Goal: Information Seeking & Learning: Learn about a topic

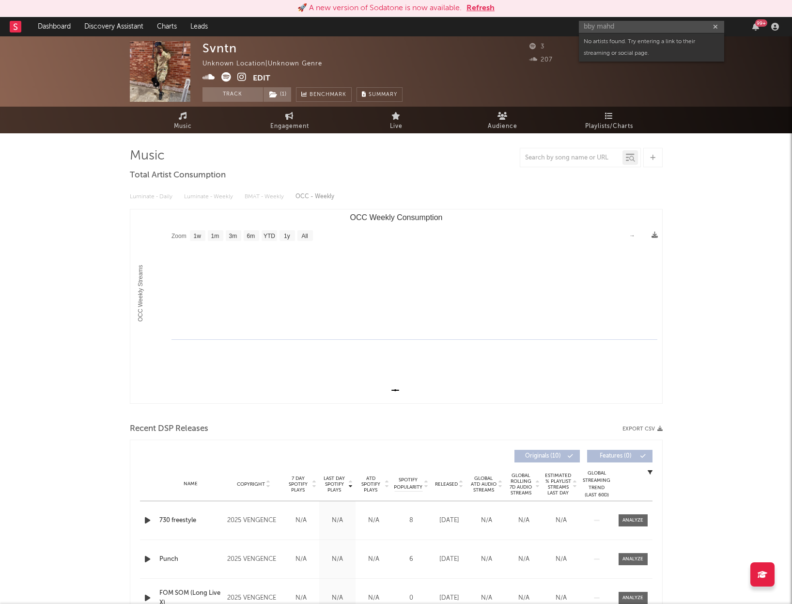
select select "1w"
click at [641, 26] on input "bby mahd" at bounding box center [651, 27] width 145 height 12
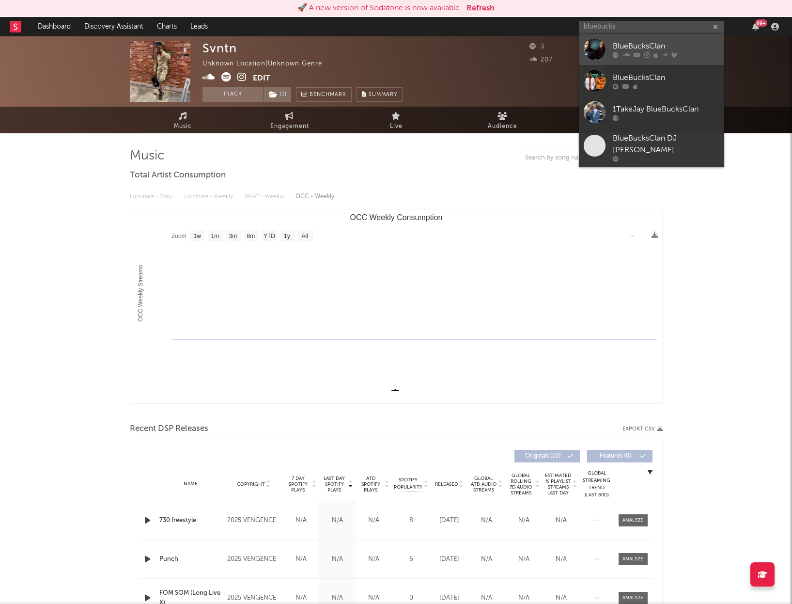
type input "bluebucks"
click at [642, 40] on div "BlueBucksClan" at bounding box center [666, 46] width 107 height 12
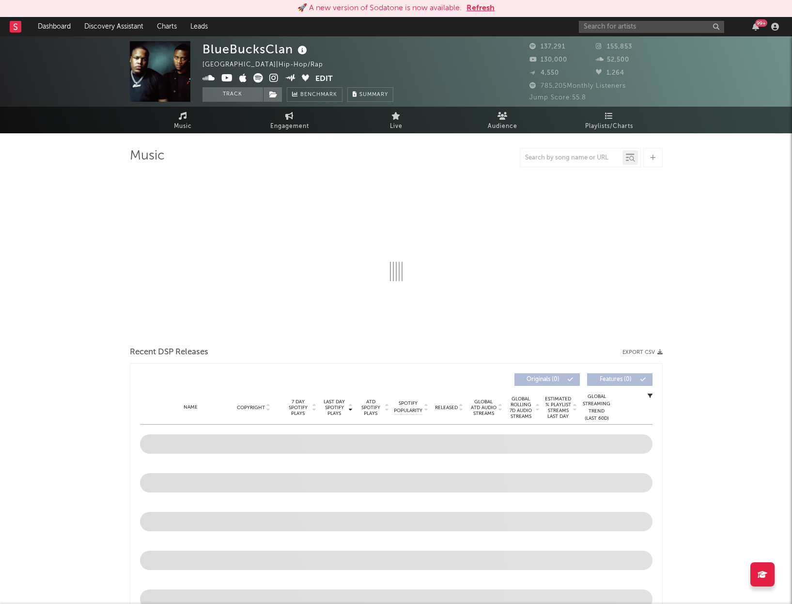
select select "6m"
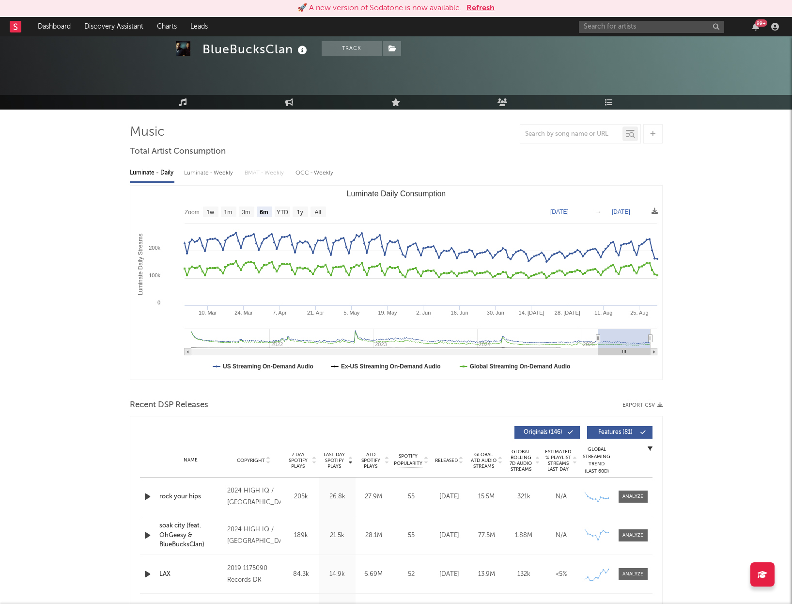
scroll to position [12, 0]
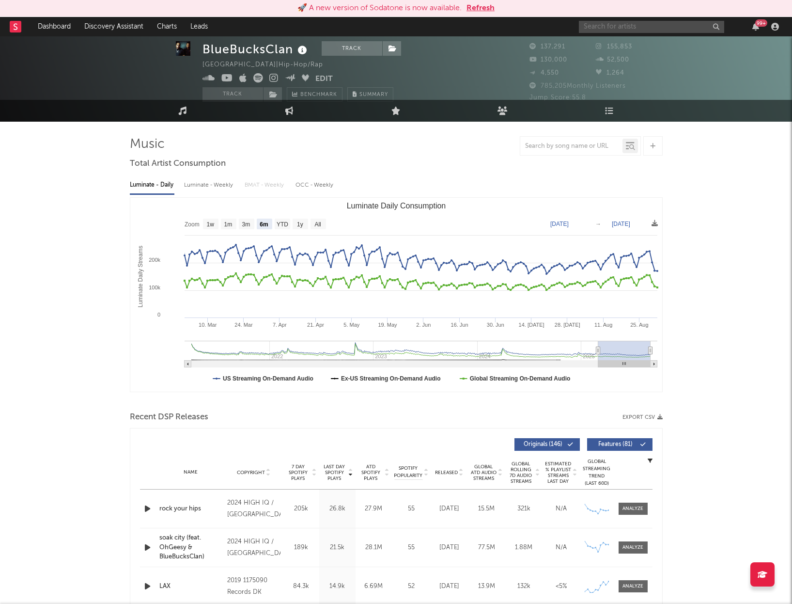
click at [629, 26] on input "text" at bounding box center [651, 27] width 145 height 12
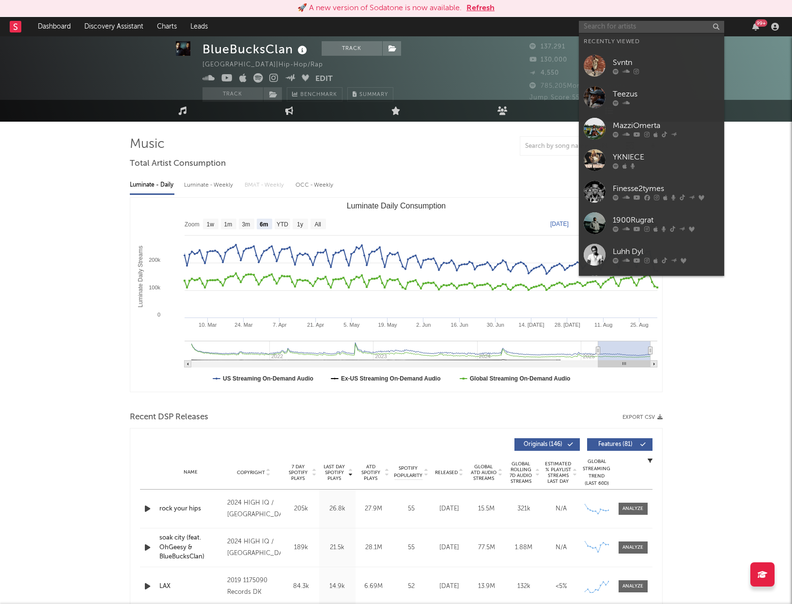
click at [629, 26] on input "text" at bounding box center [651, 27] width 145 height 12
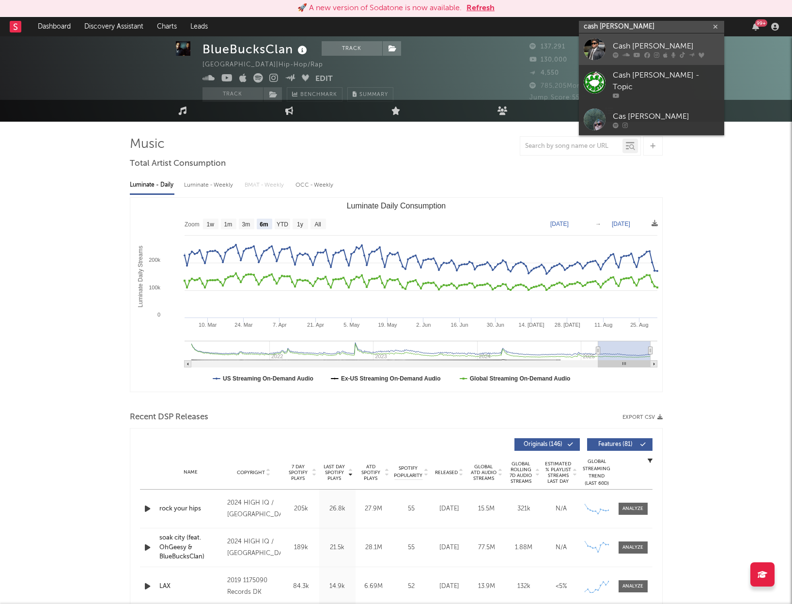
type input "cash [PERSON_NAME]"
click at [655, 41] on div "Cash [PERSON_NAME]" at bounding box center [666, 46] width 107 height 12
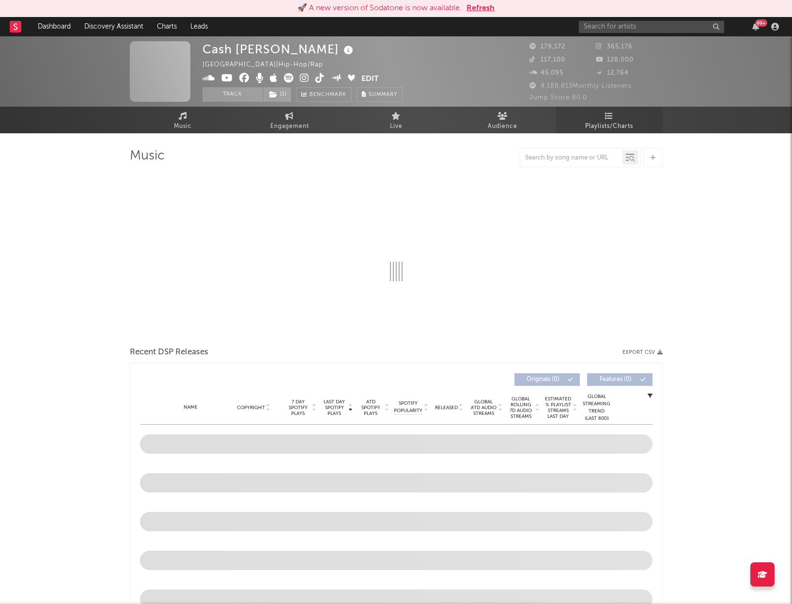
scroll to position [2, 0]
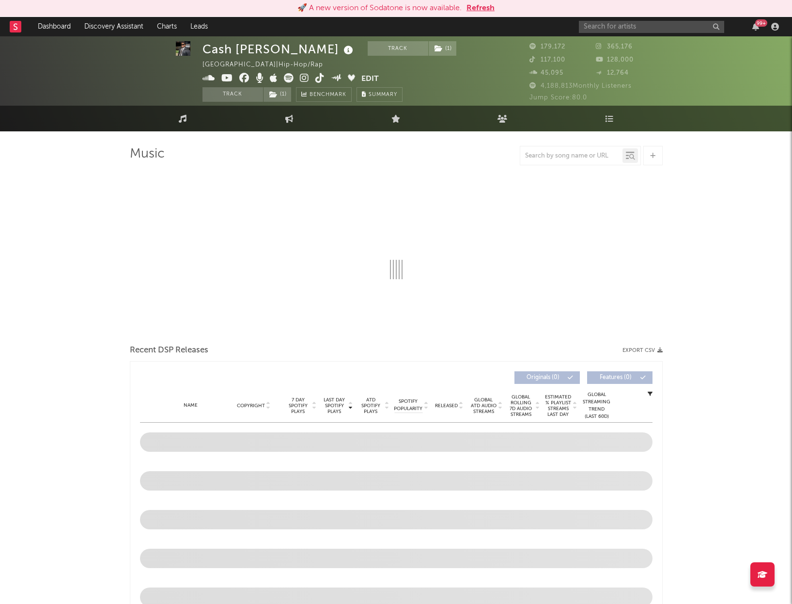
select select "6m"
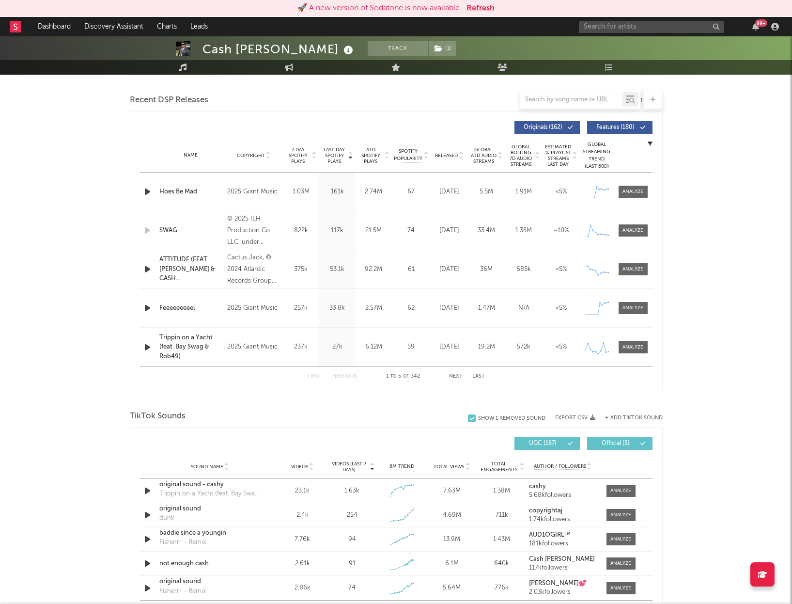
scroll to position [341, 0]
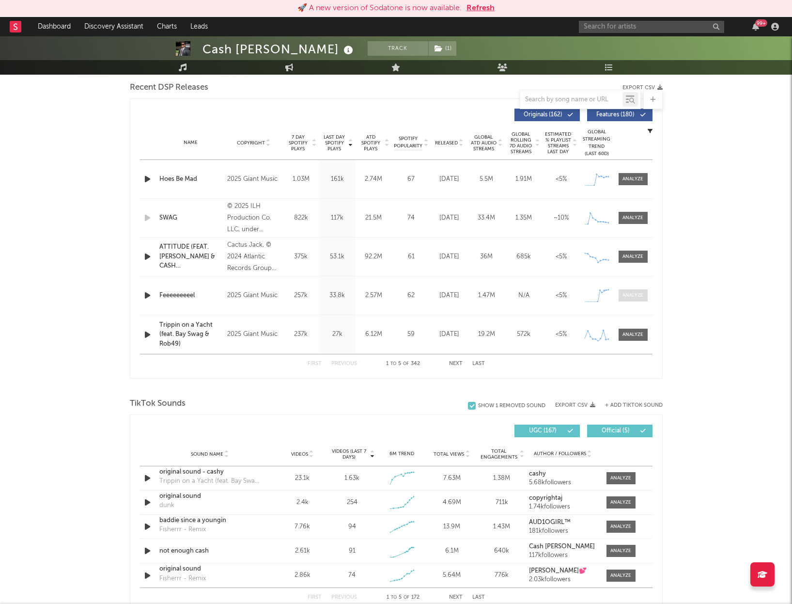
click at [629, 294] on div at bounding box center [633, 295] width 21 height 7
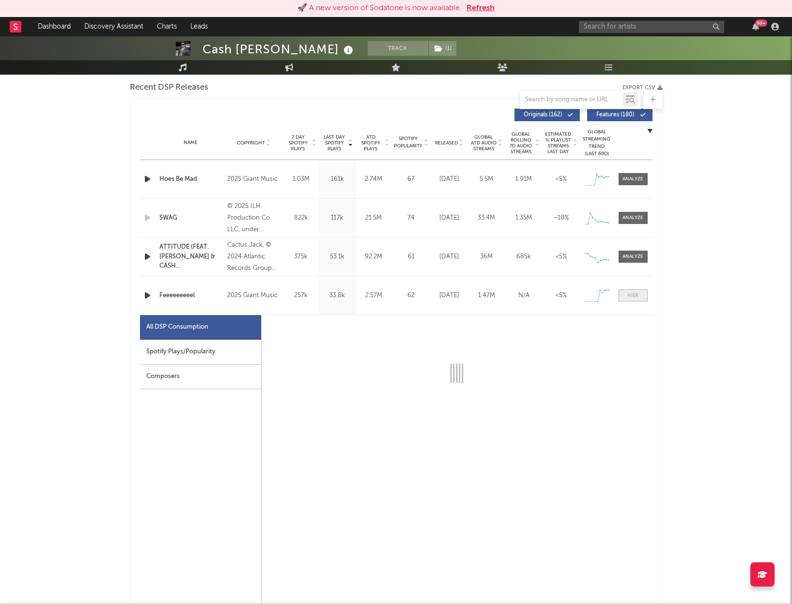
select select "1w"
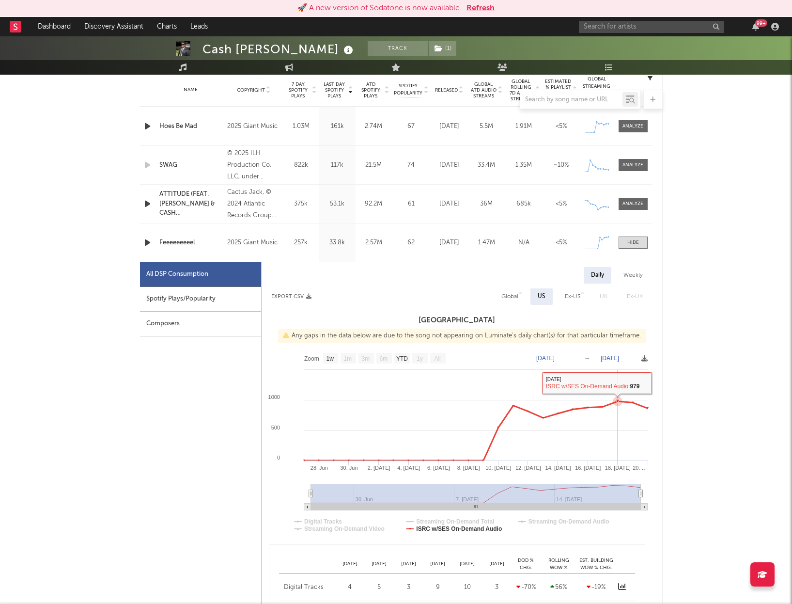
scroll to position [395, 0]
click at [628, 240] on div at bounding box center [634, 241] width 12 height 7
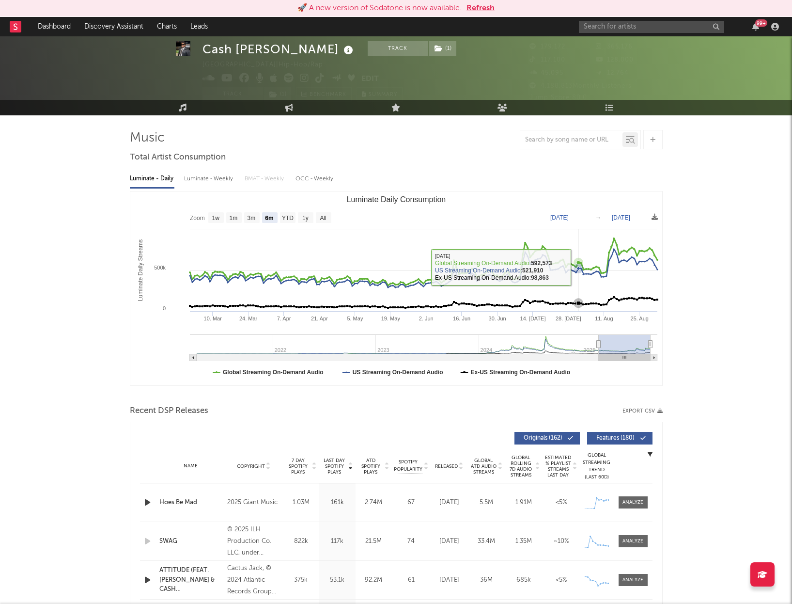
scroll to position [3, 0]
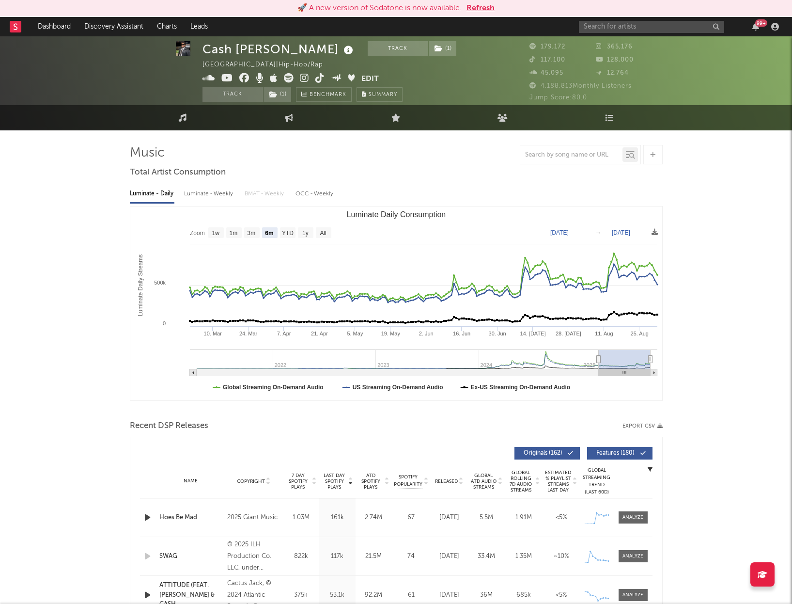
click at [191, 191] on div "Luminate - Weekly" at bounding box center [209, 194] width 51 height 16
select select "6m"
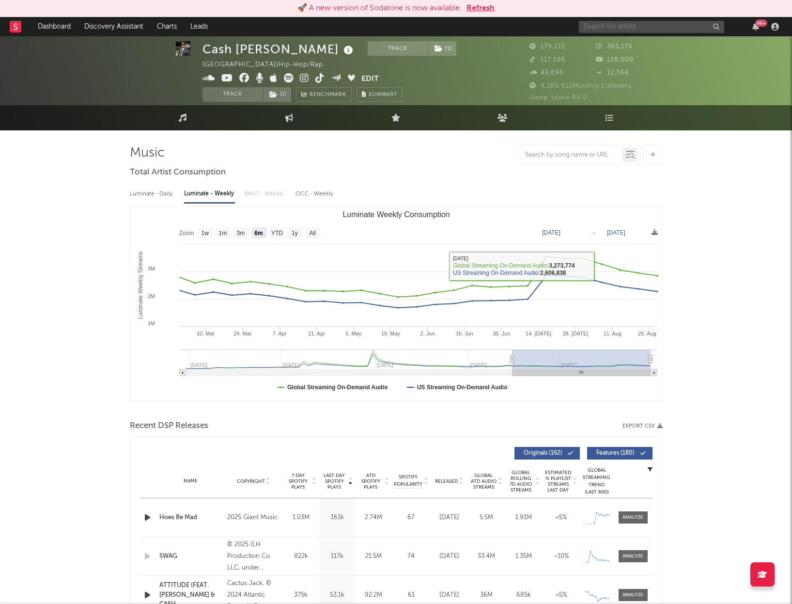
click at [635, 26] on input "text" at bounding box center [651, 27] width 145 height 12
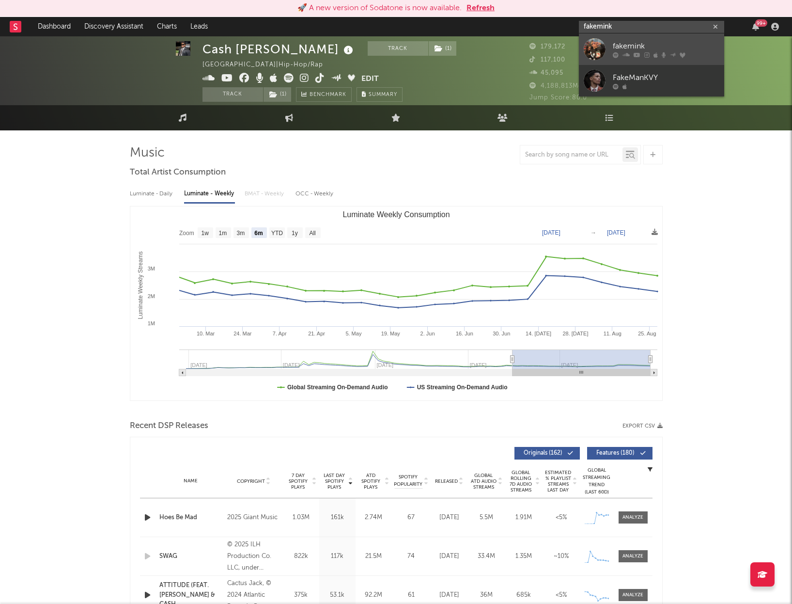
type input "fakemink"
click at [654, 48] on div "fakemink" at bounding box center [666, 46] width 107 height 12
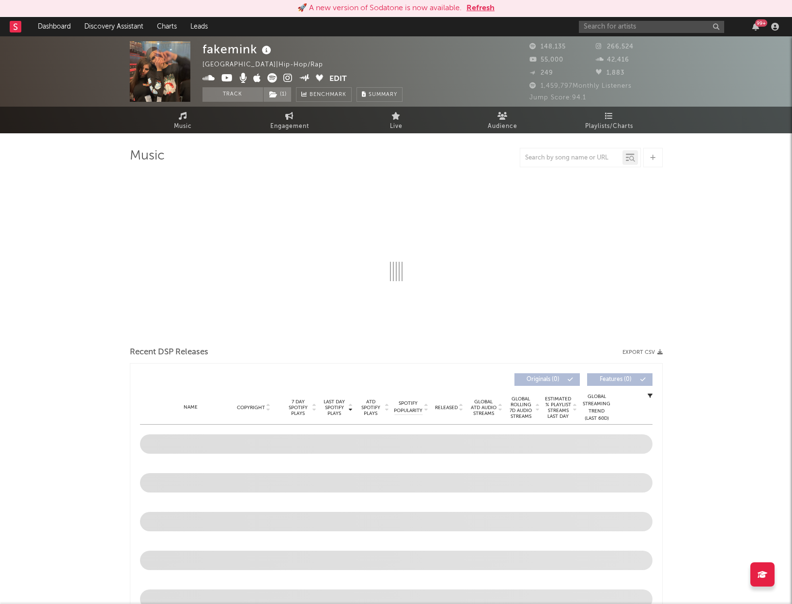
select select "6m"
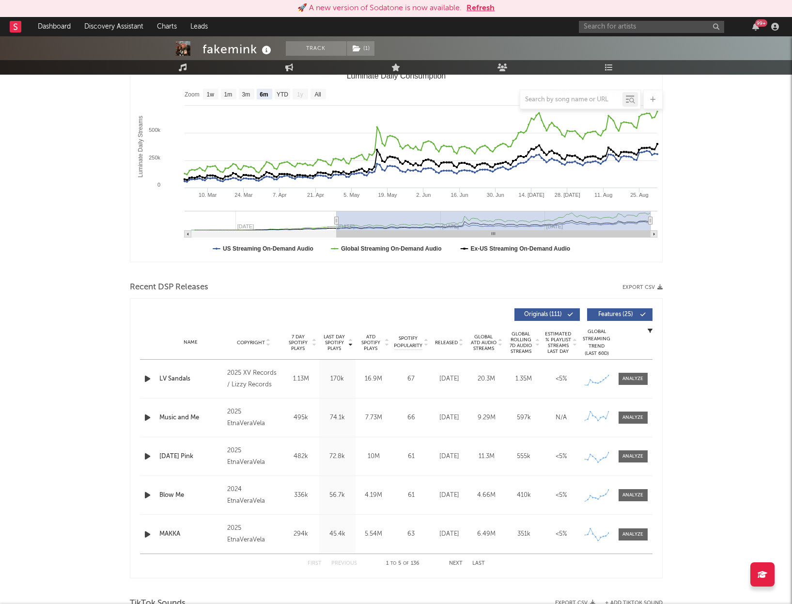
scroll to position [143, 0]
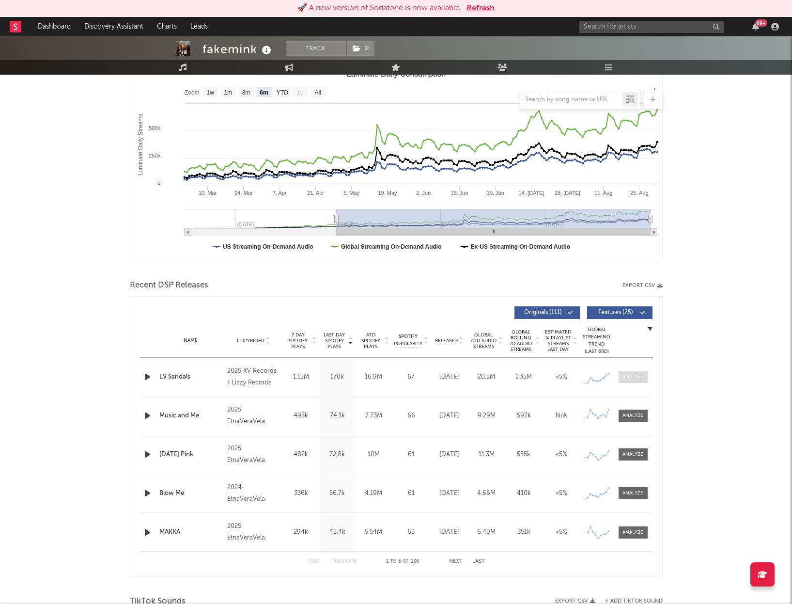
click at [639, 375] on div at bounding box center [633, 376] width 21 height 7
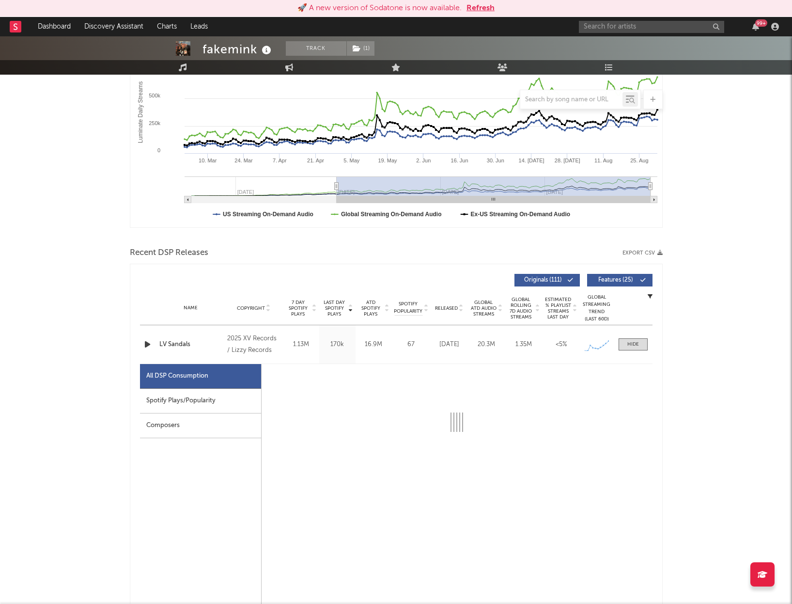
select select "6m"
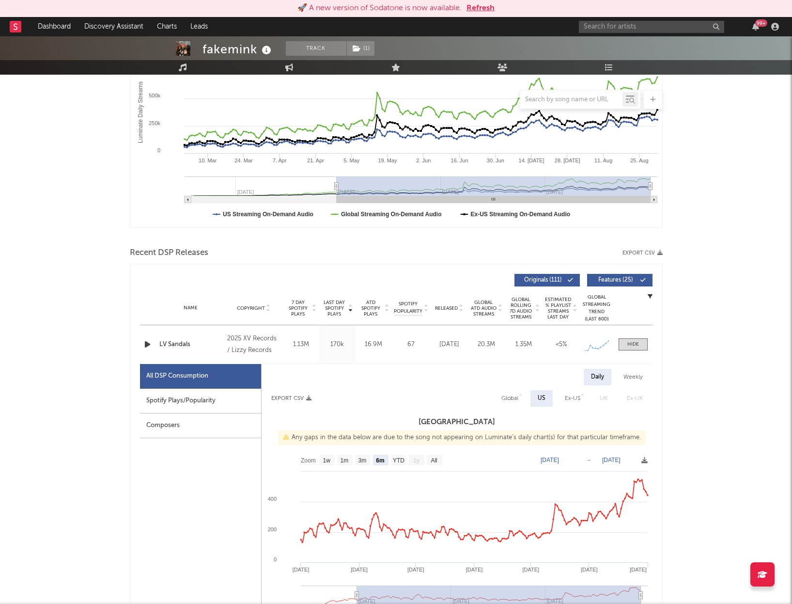
scroll to position [179, 0]
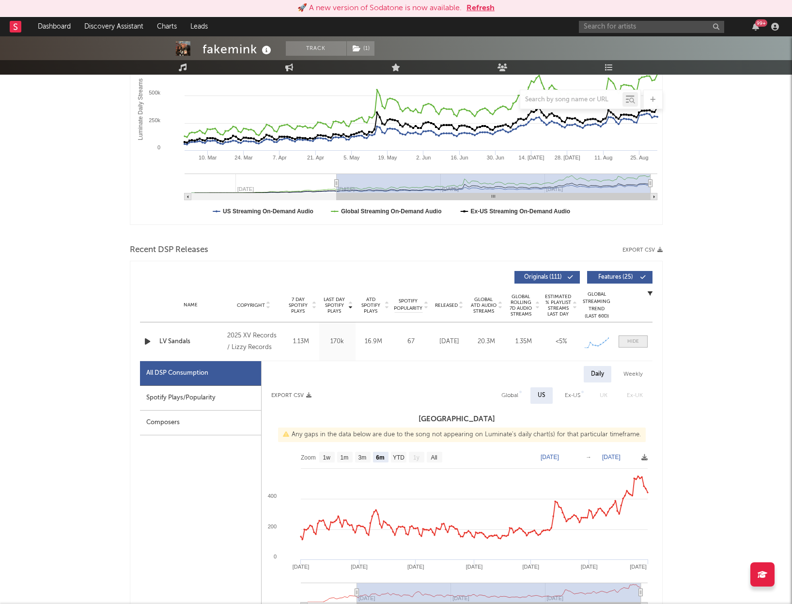
click at [631, 346] on span at bounding box center [633, 341] width 29 height 12
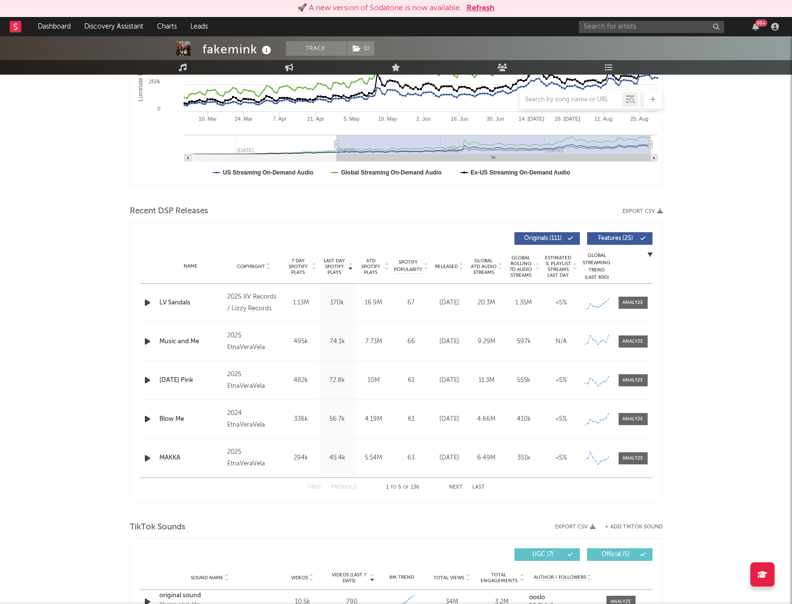
scroll to position [221, 0]
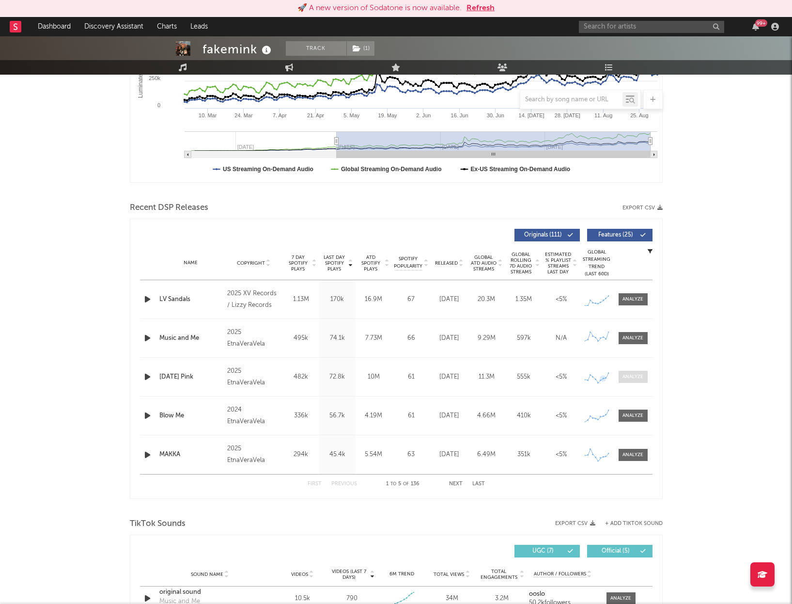
click at [634, 375] on div at bounding box center [633, 376] width 21 height 7
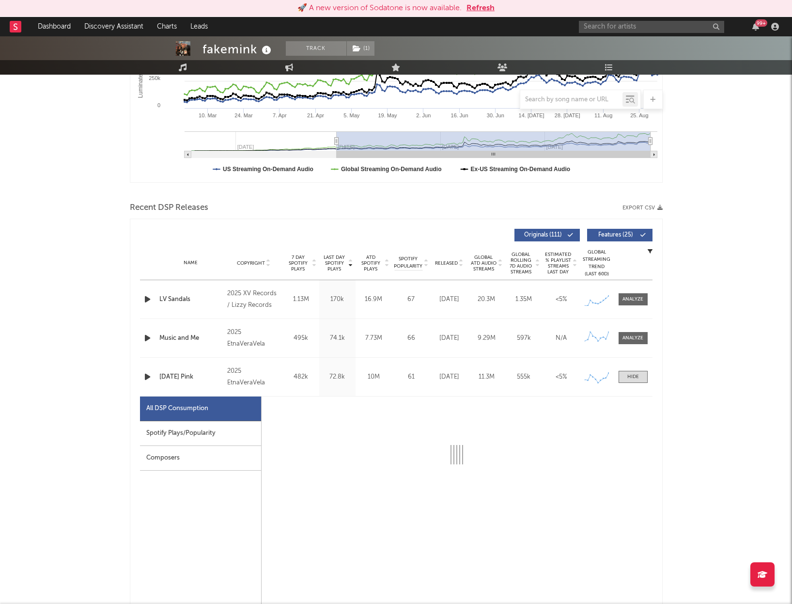
select select "6m"
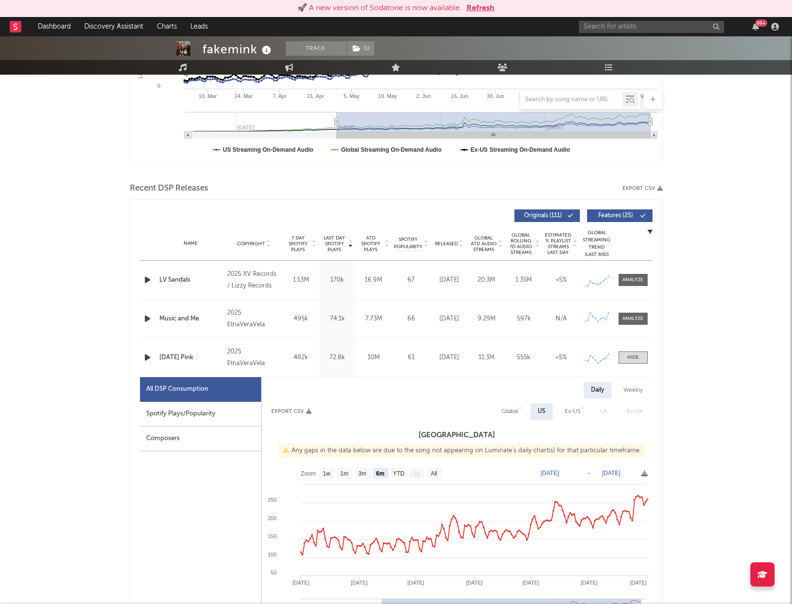
scroll to position [246, 0]
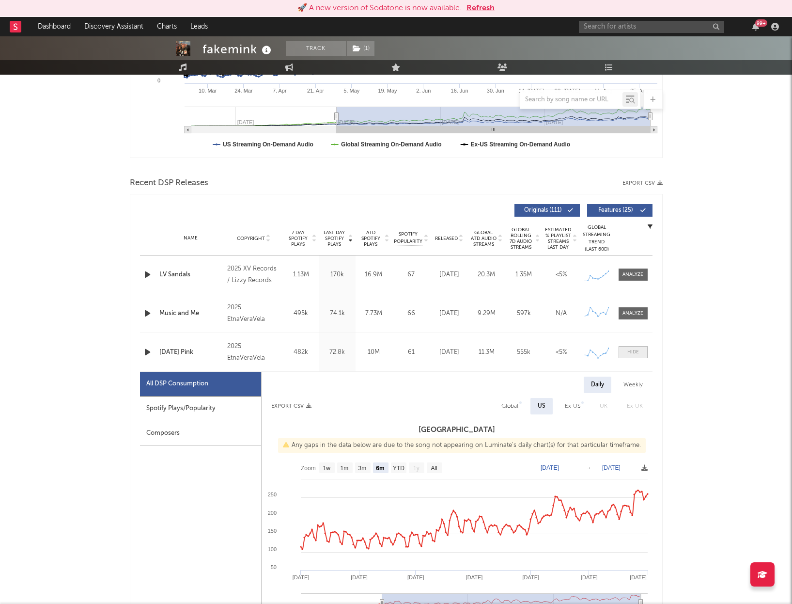
click at [634, 353] on div at bounding box center [634, 351] width 12 height 7
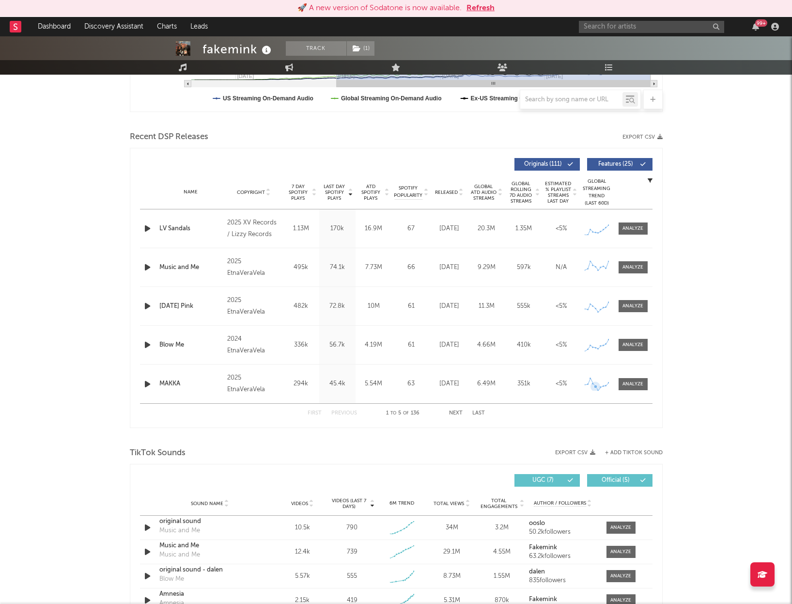
scroll to position [285, 0]
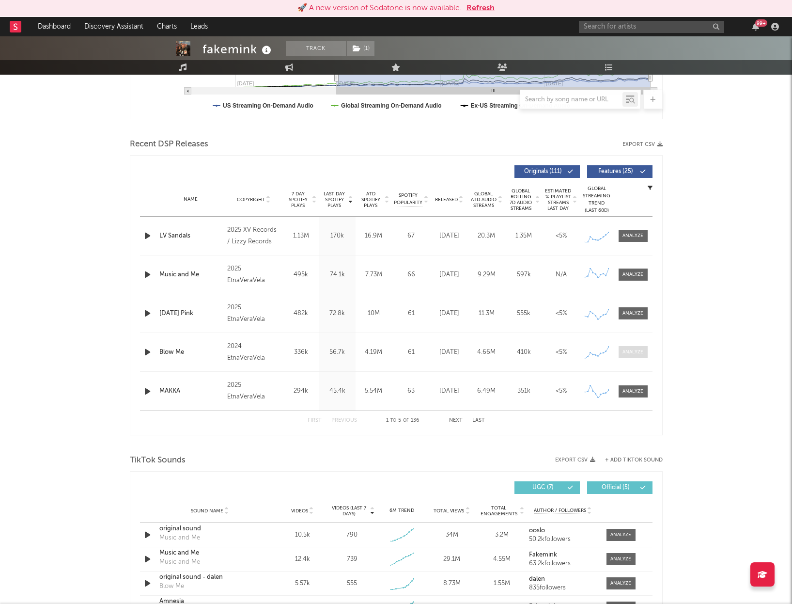
click at [633, 351] on div at bounding box center [633, 351] width 21 height 7
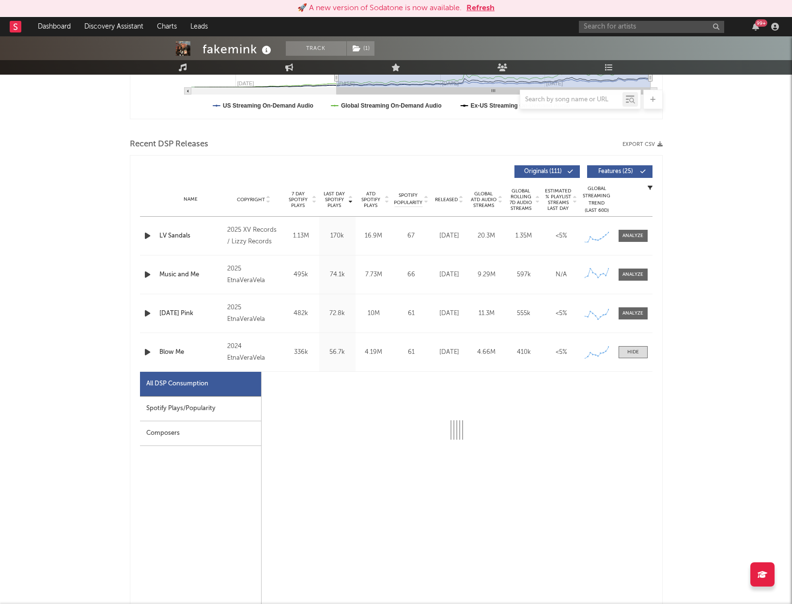
select select "6m"
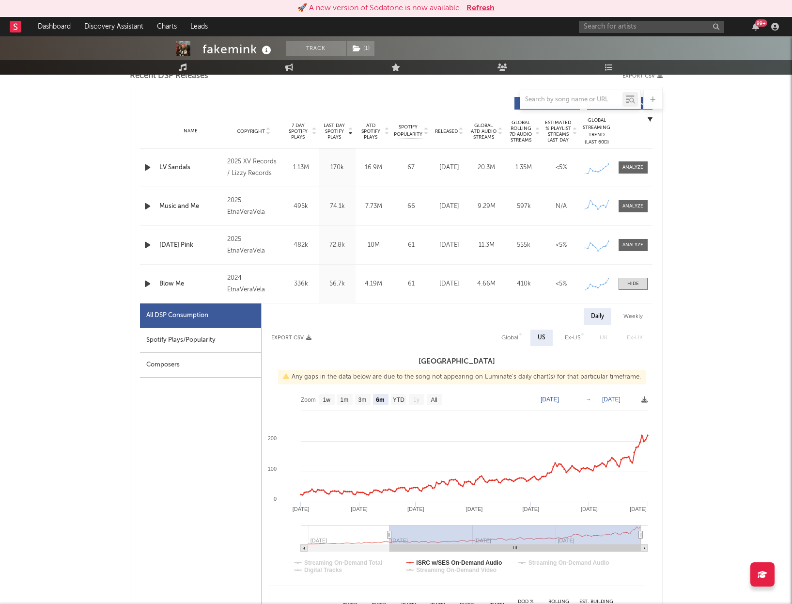
scroll to position [353, 0]
click at [629, 279] on span at bounding box center [633, 283] width 29 height 12
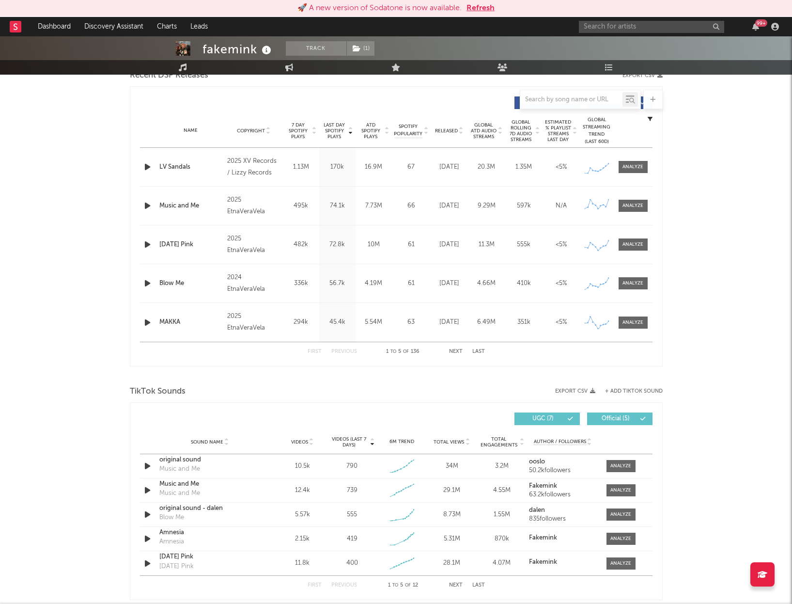
click at [687, 194] on div "fakemink Track ( 1 ) [GEOGRAPHIC_DATA] | Hip-Hop/Rap Edit Track ( 1 ) Benchmark…" at bounding box center [396, 415] width 792 height 1464
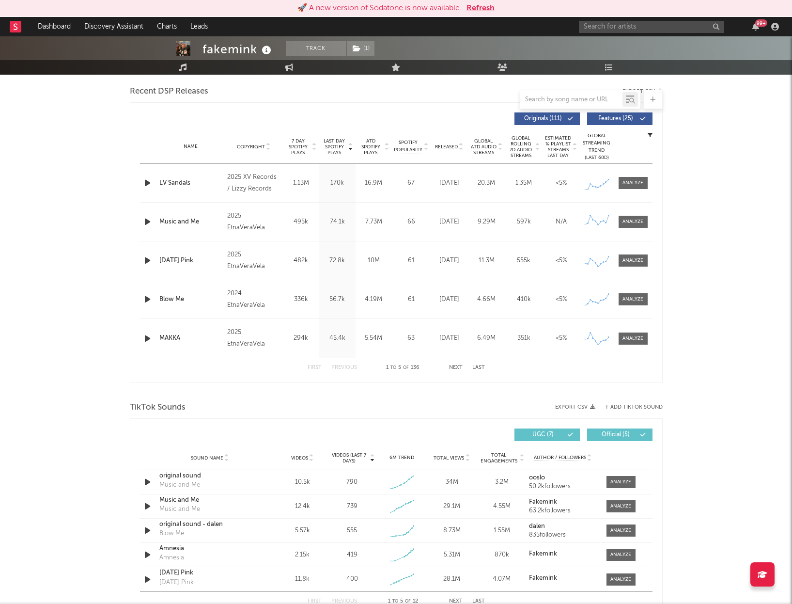
click at [726, 139] on div "fakemink Track ( 1 ) [GEOGRAPHIC_DATA] | Hip-Hop/Rap Edit Track ( 1 ) Benchmark…" at bounding box center [396, 431] width 792 height 1464
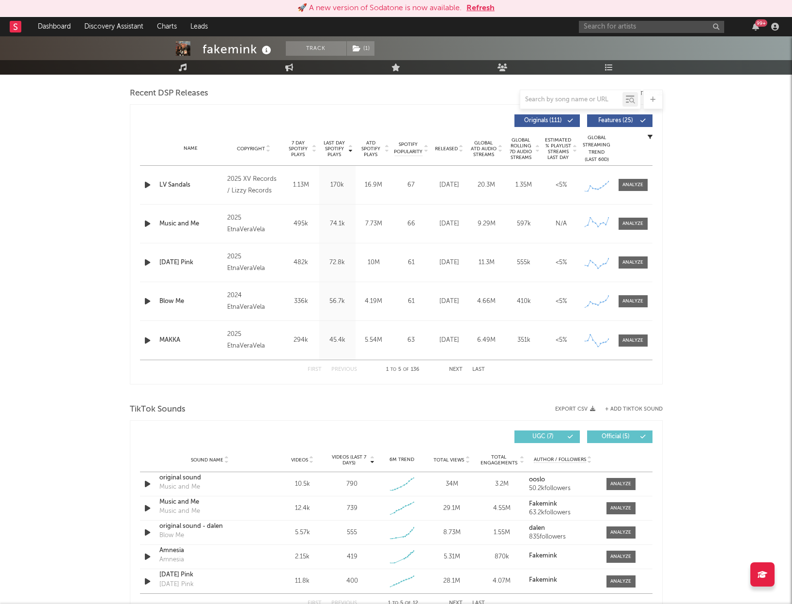
scroll to position [336, 0]
click at [660, 23] on input "text" at bounding box center [651, 27] width 145 height 12
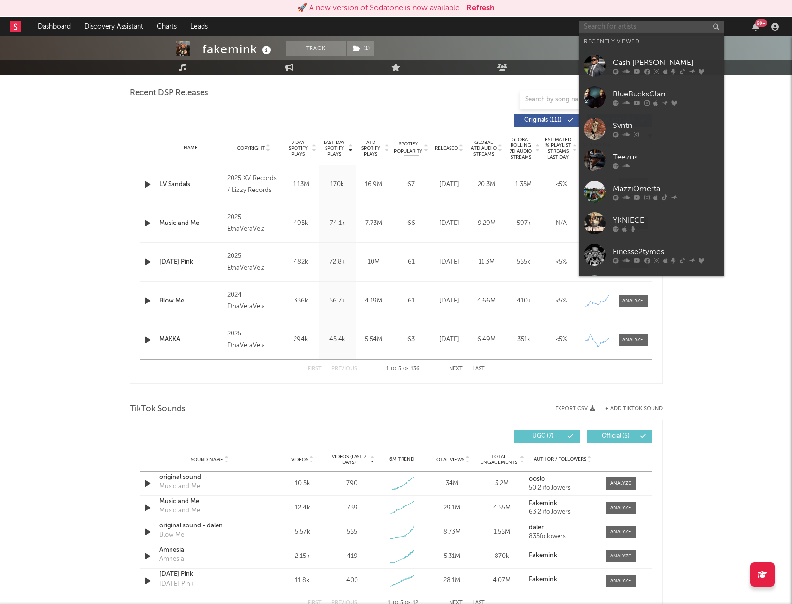
type input "f"
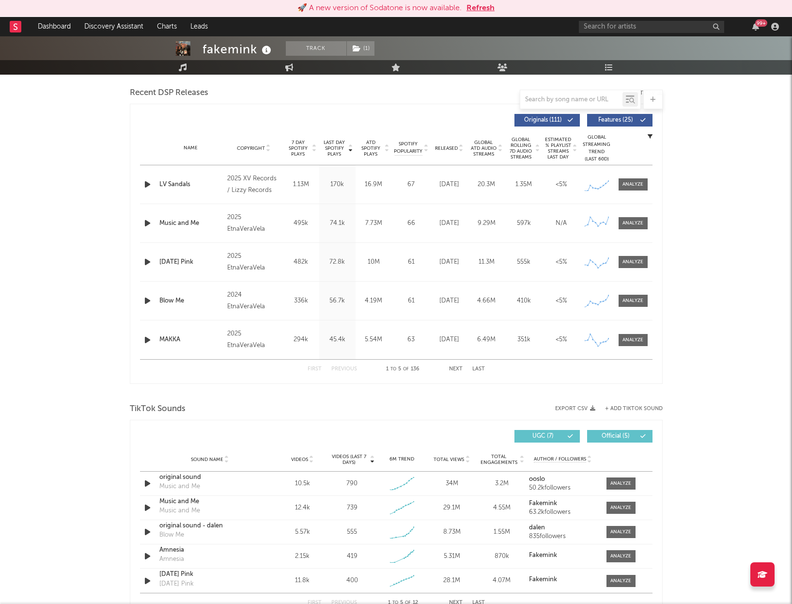
click at [709, 101] on div "fakemink Track ( 1 ) [GEOGRAPHIC_DATA] | Hip-Hop/Rap Edit Track ( 1 ) Benchmark…" at bounding box center [396, 432] width 792 height 1464
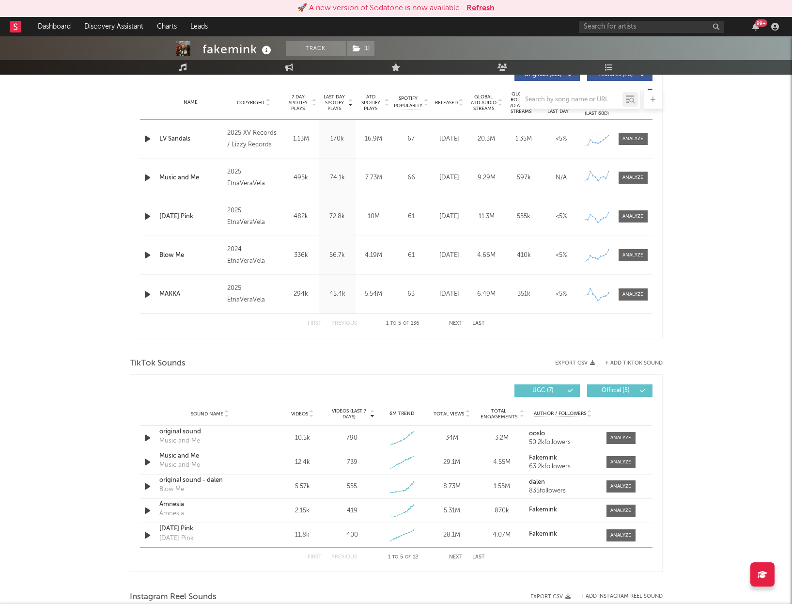
scroll to position [383, 0]
